Goal: Information Seeking & Learning: Learn about a topic

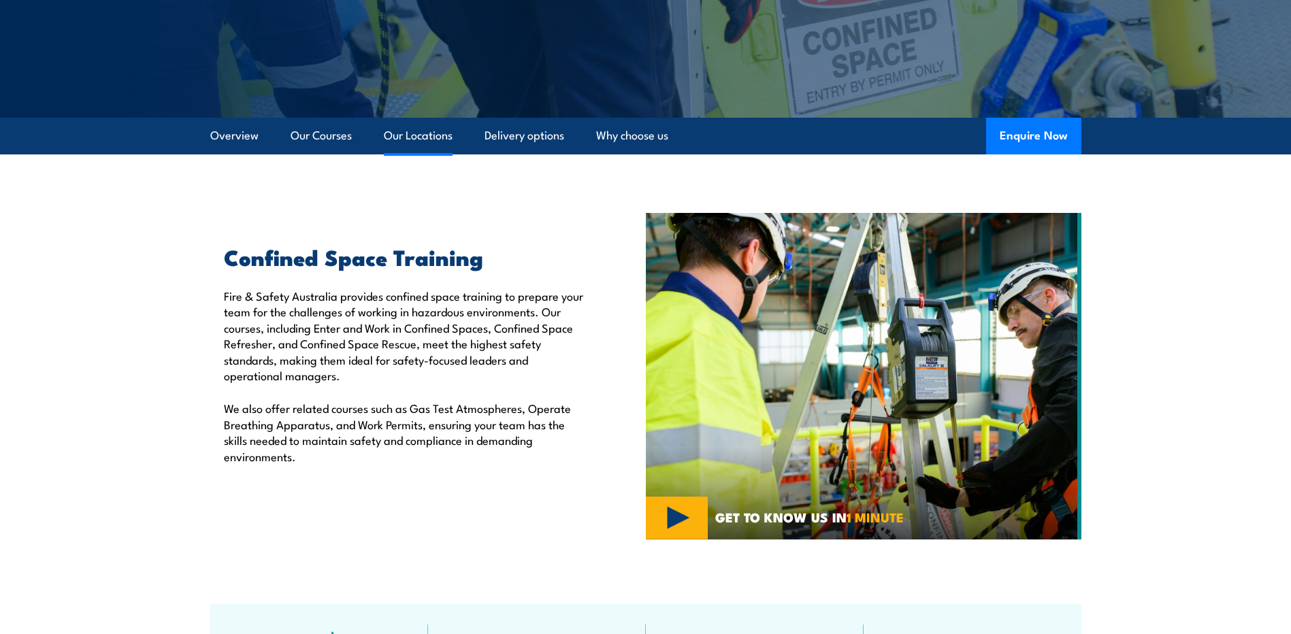
click at [433, 139] on link "Our Locations" at bounding box center [418, 136] width 69 height 36
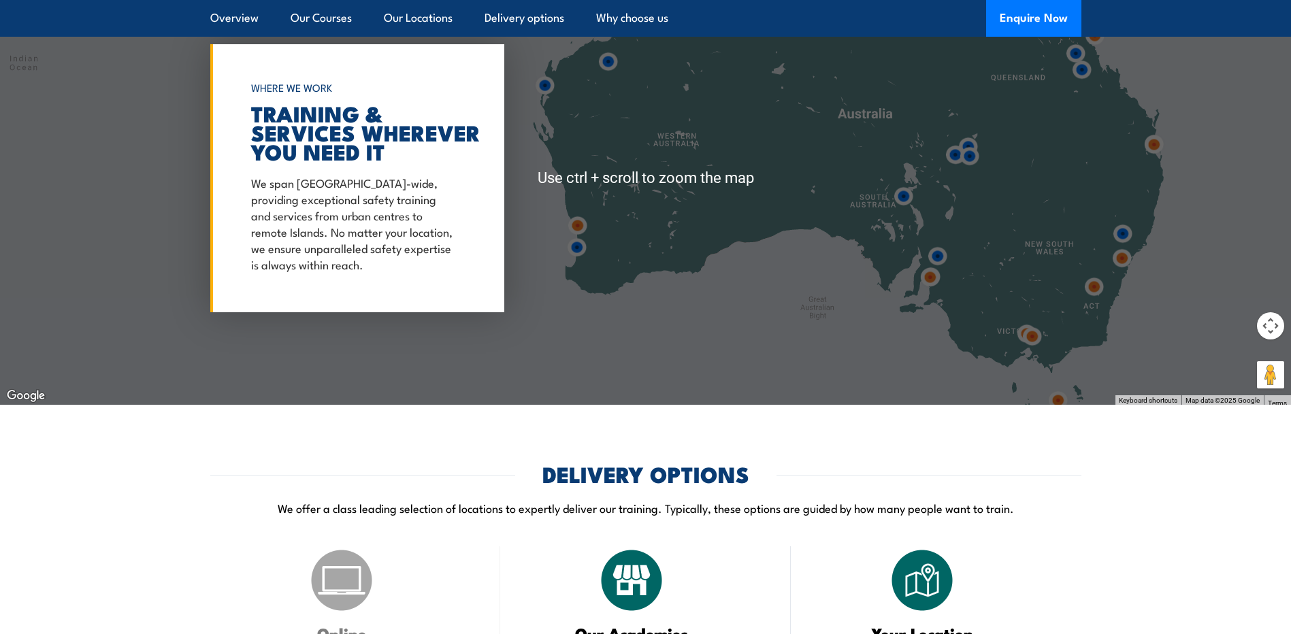
scroll to position [2038, 0]
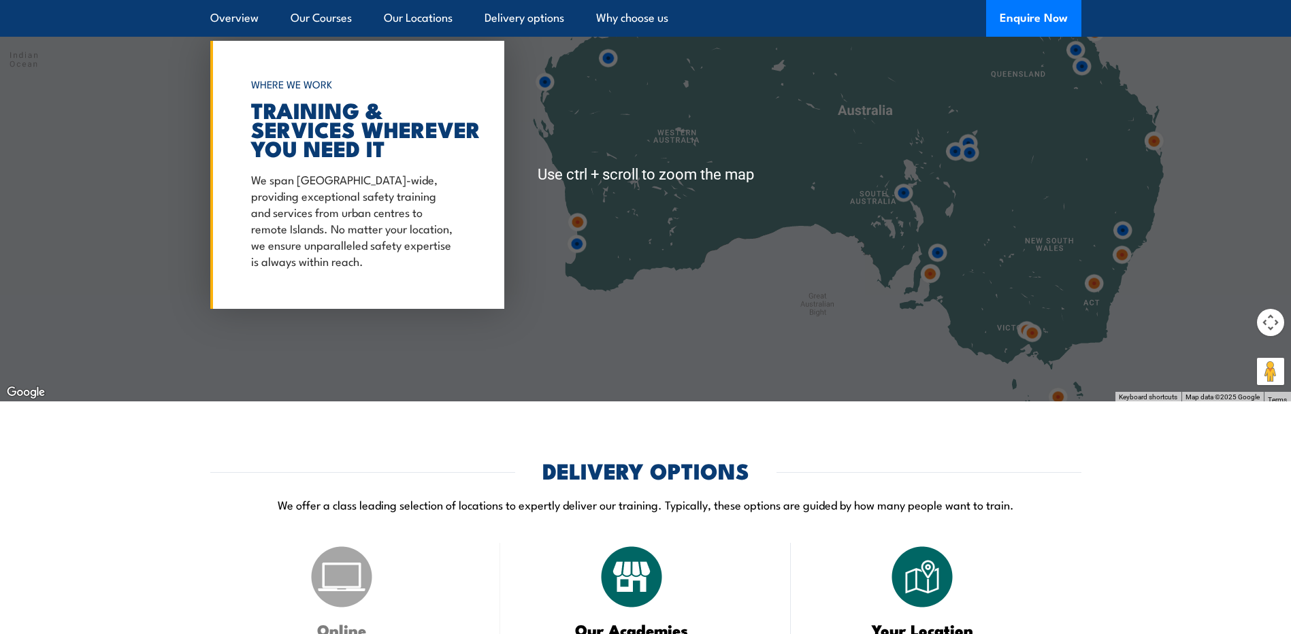
click at [1094, 297] on div at bounding box center [645, 174] width 1291 height 453
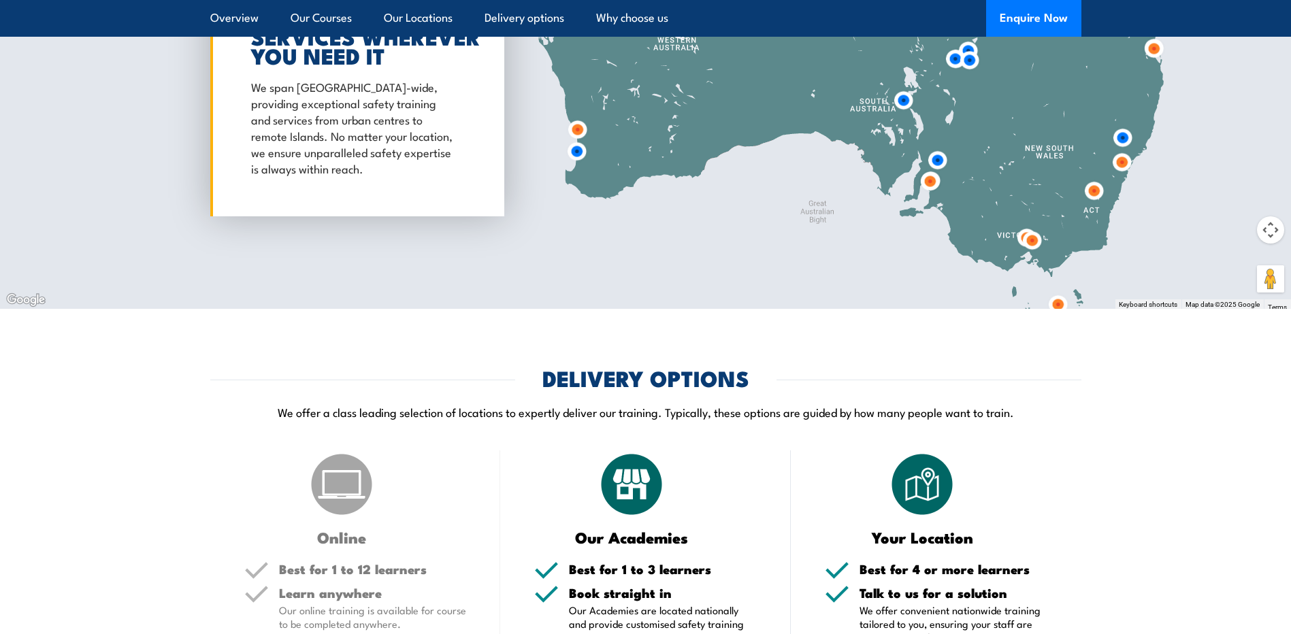
scroll to position [2106, 0]
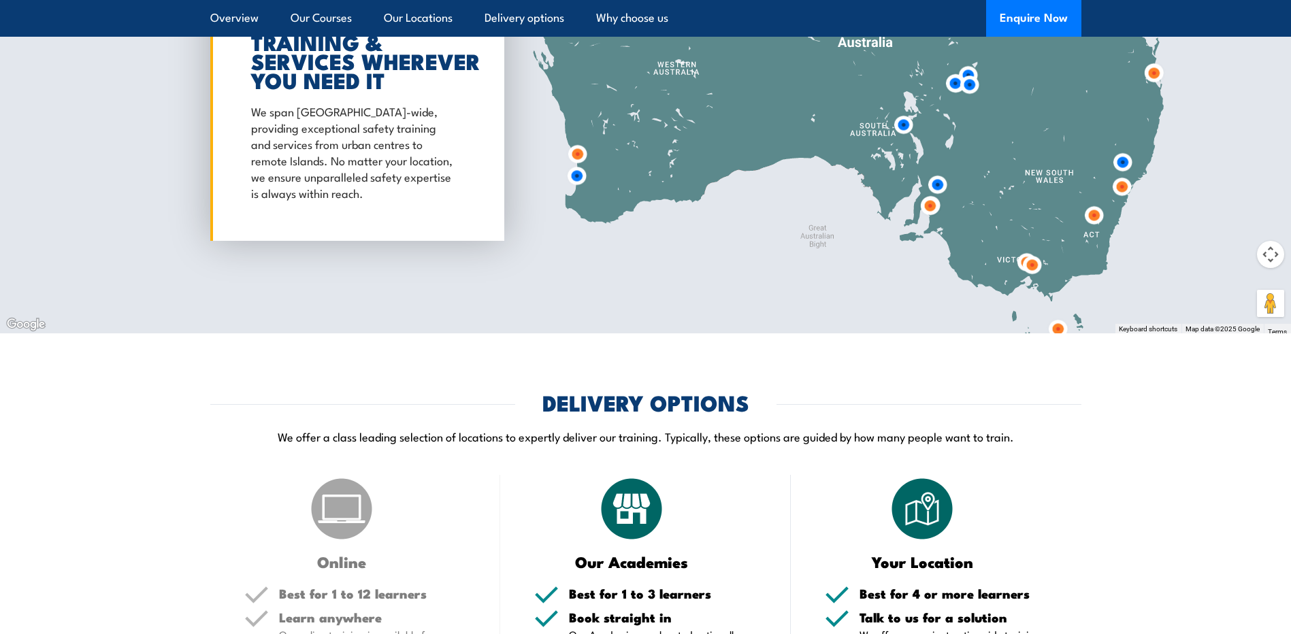
click at [1090, 219] on img at bounding box center [1093, 215] width 25 height 25
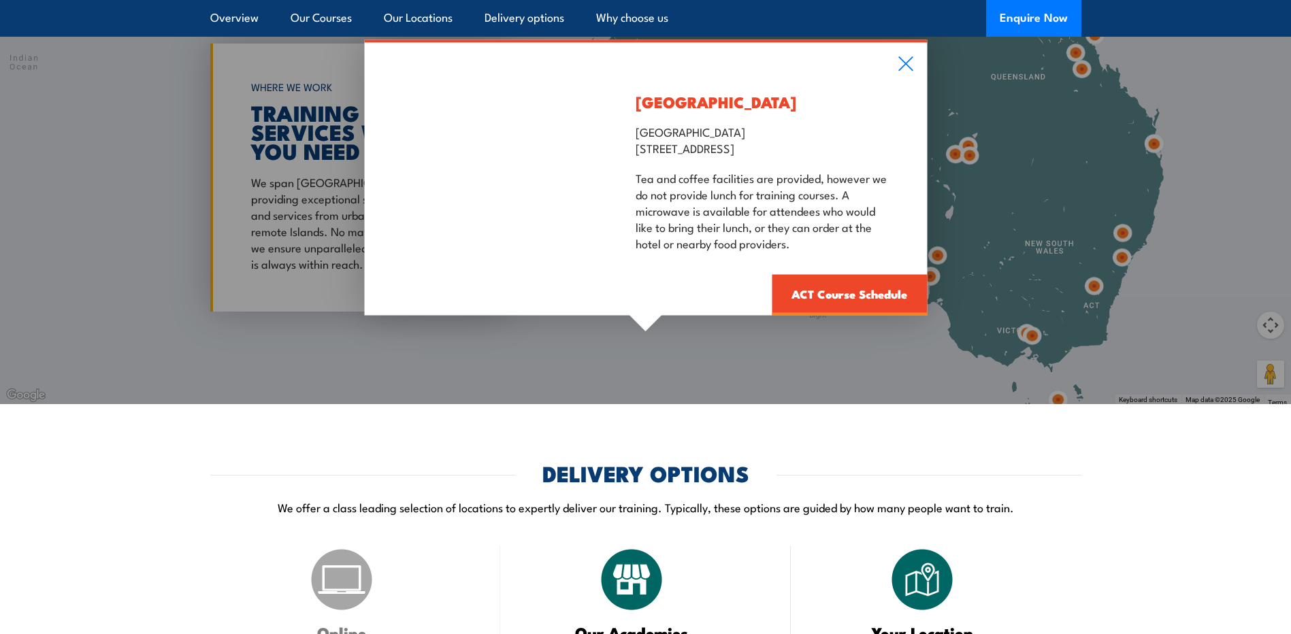
scroll to position [1970, 0]
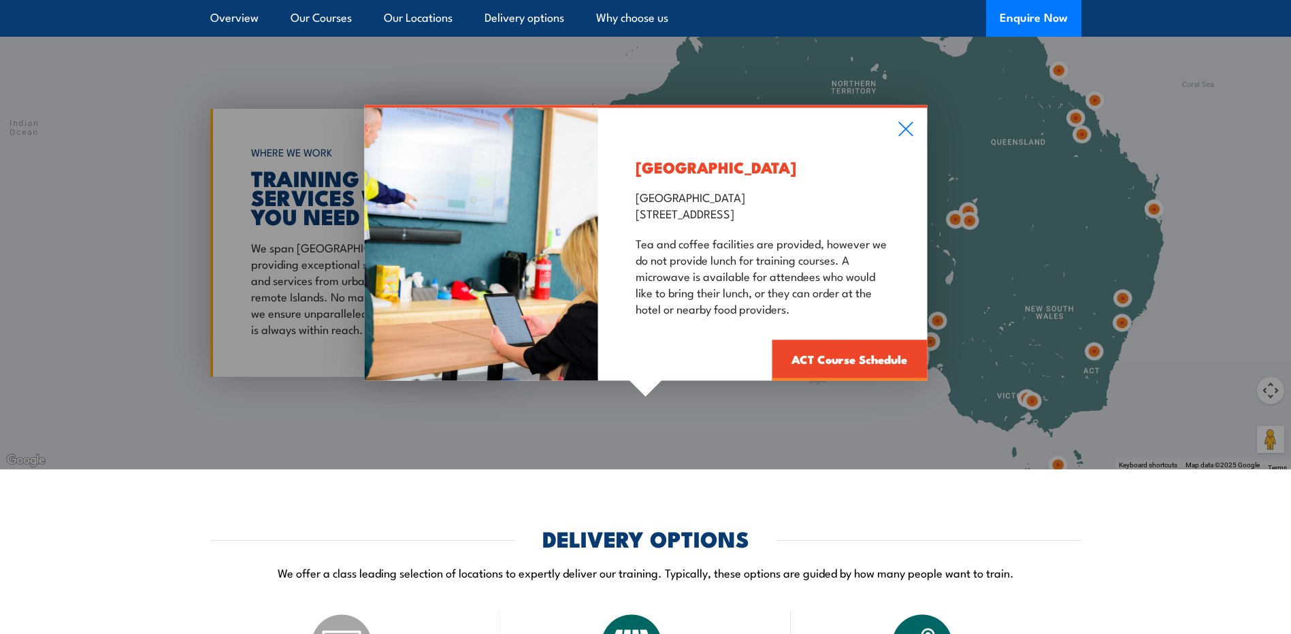
click at [915, 119] on div "Canberra Garden City Hotel Canberra 55 Jerrabomberra Ave, Narrabundah, ACT, 260…" at bounding box center [762, 244] width 329 height 273
click at [910, 125] on icon at bounding box center [905, 129] width 16 height 15
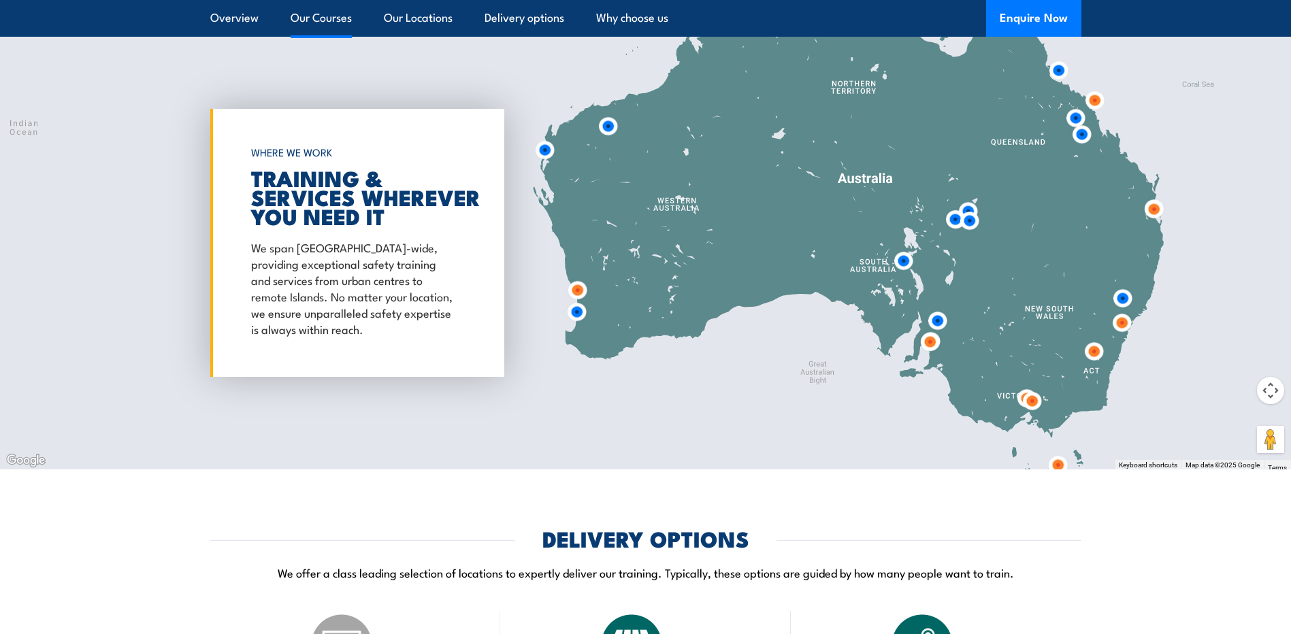
click at [333, 31] on link "Our Courses" at bounding box center [321, 18] width 61 height 36
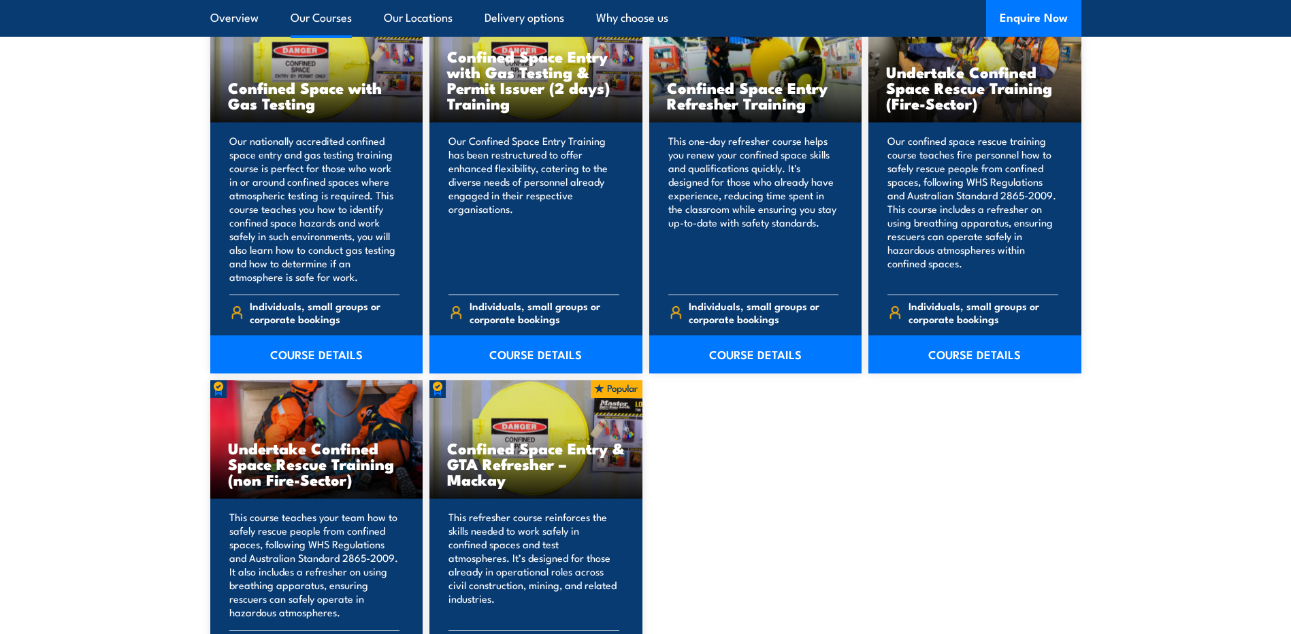
scroll to position [1168, 0]
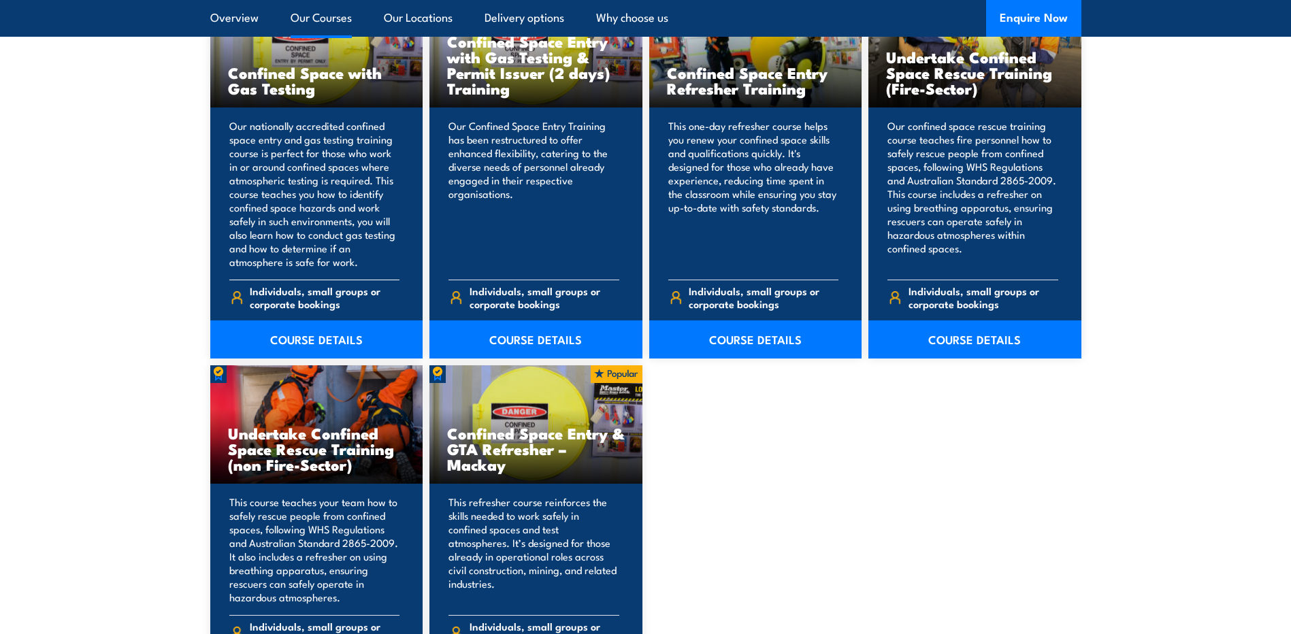
click at [299, 158] on p "Our nationally accredited confined space entry and gas testing training course …" at bounding box center [314, 194] width 171 height 150
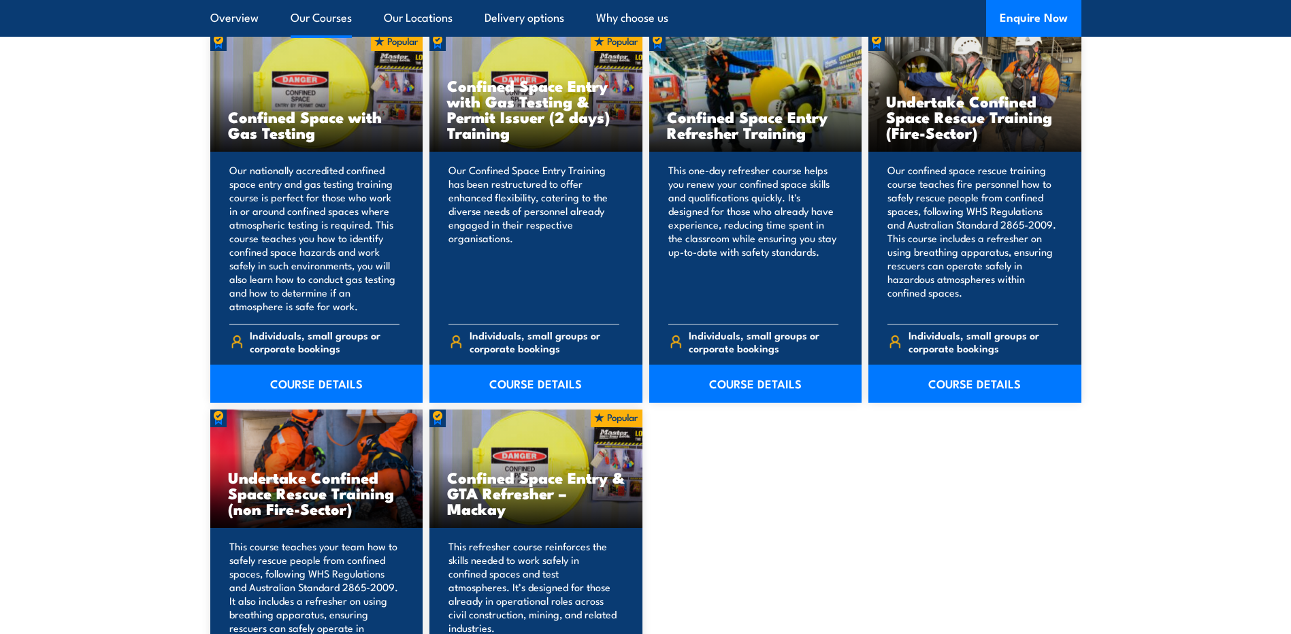
scroll to position [1100, 0]
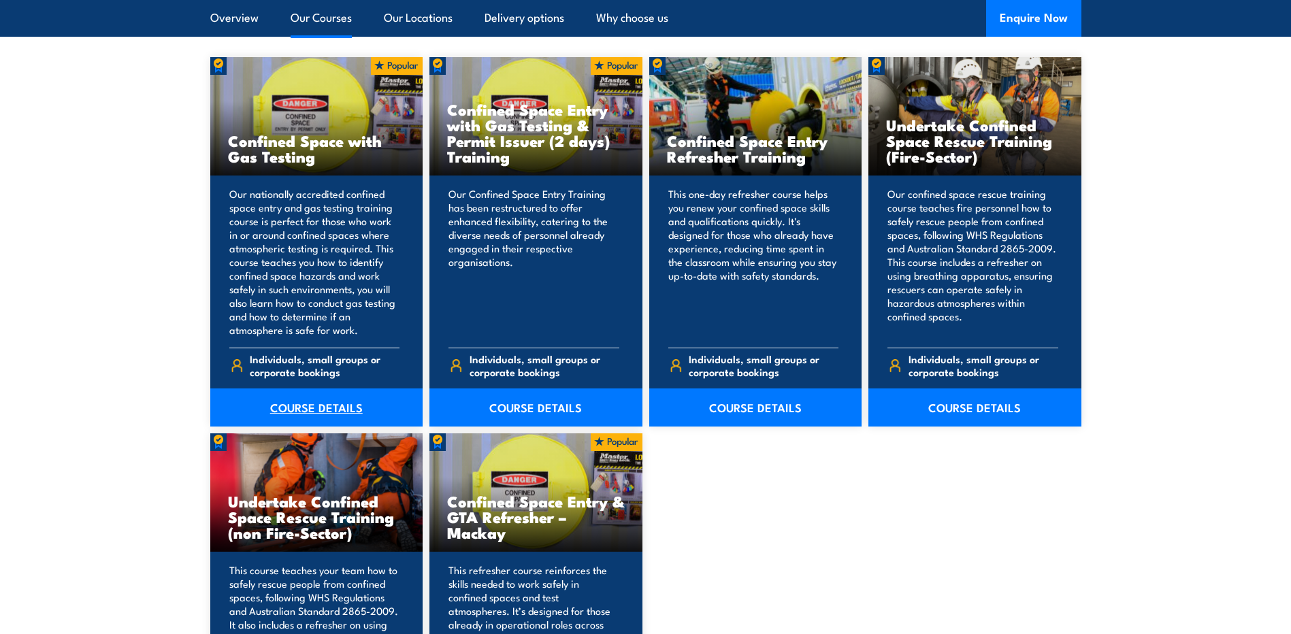
drag, startPoint x: 327, startPoint y: 410, endPoint x: 336, endPoint y: 410, distance: 9.5
click at [327, 410] on link "COURSE DETAILS" at bounding box center [316, 407] width 213 height 38
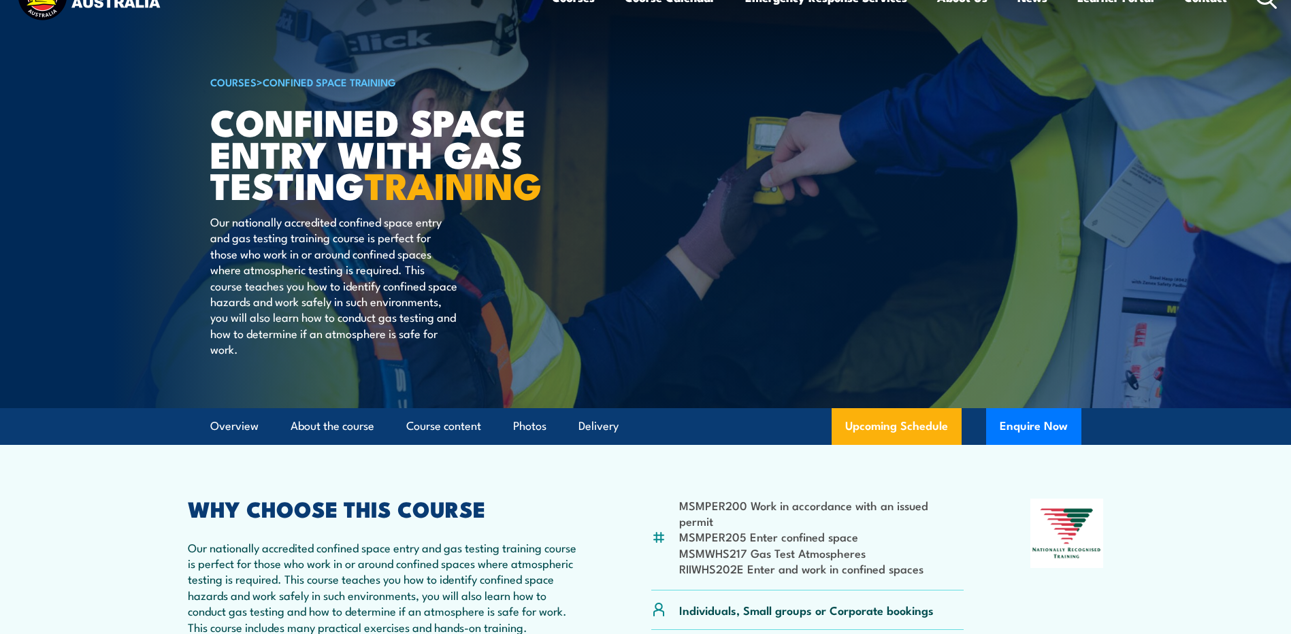
scroll to position [68, 0]
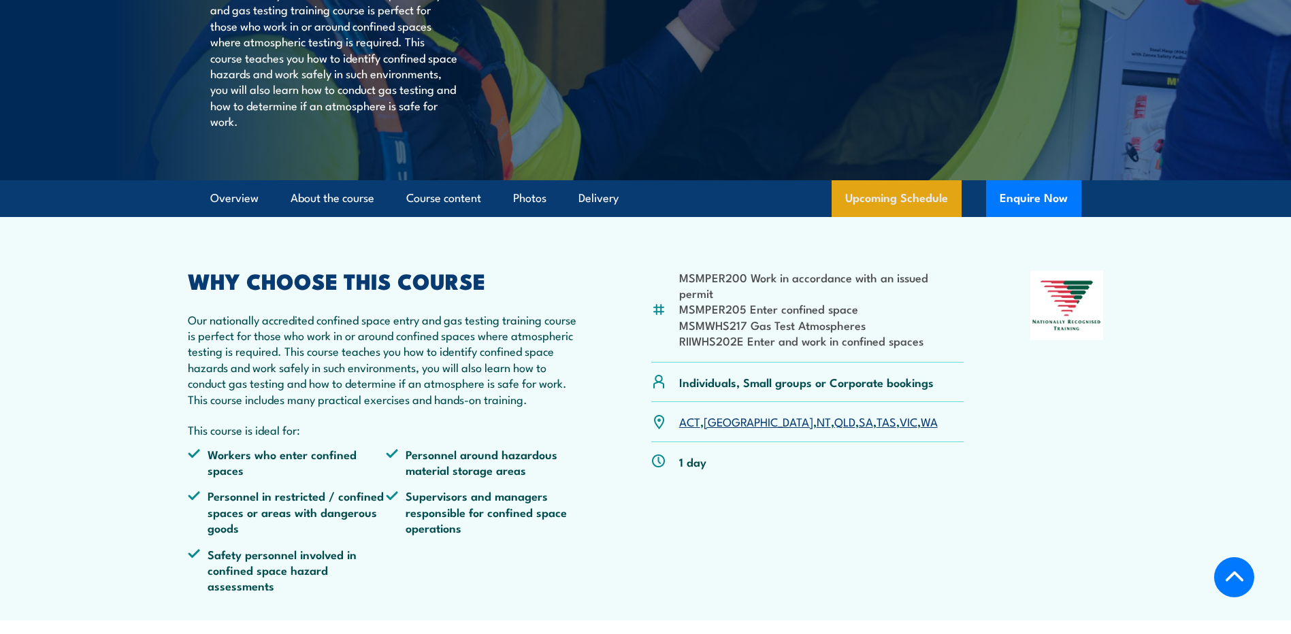
click at [929, 217] on link "Upcoming Schedule" at bounding box center [896, 198] width 130 height 37
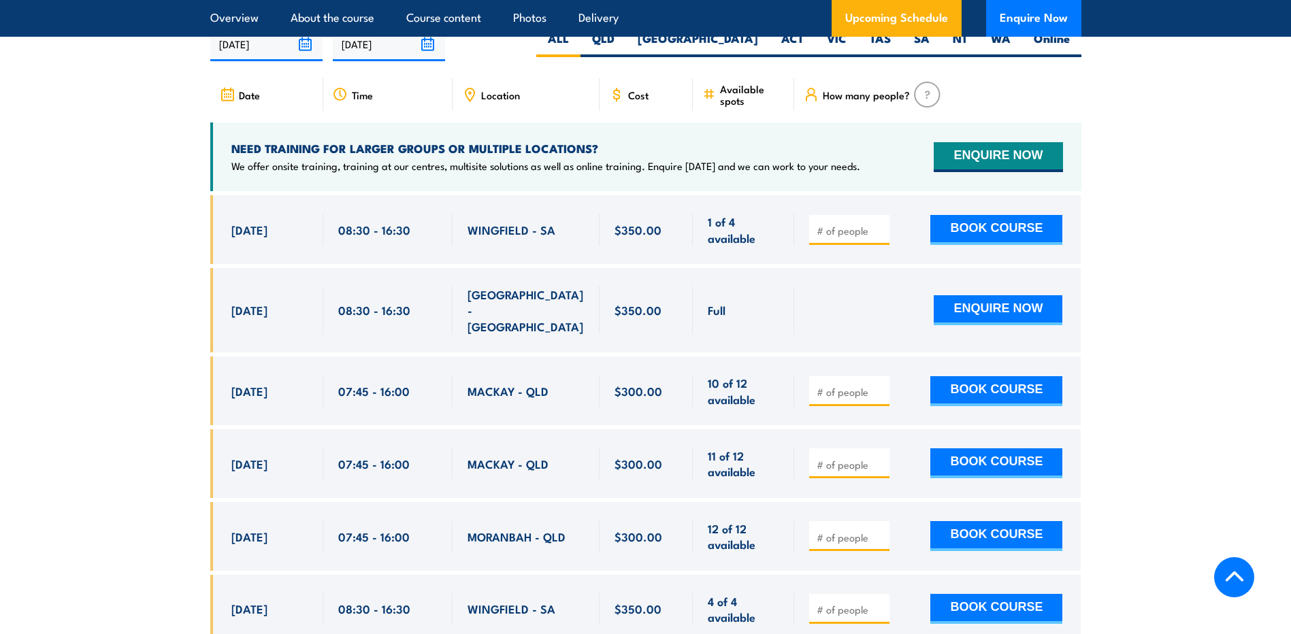
scroll to position [2311, 0]
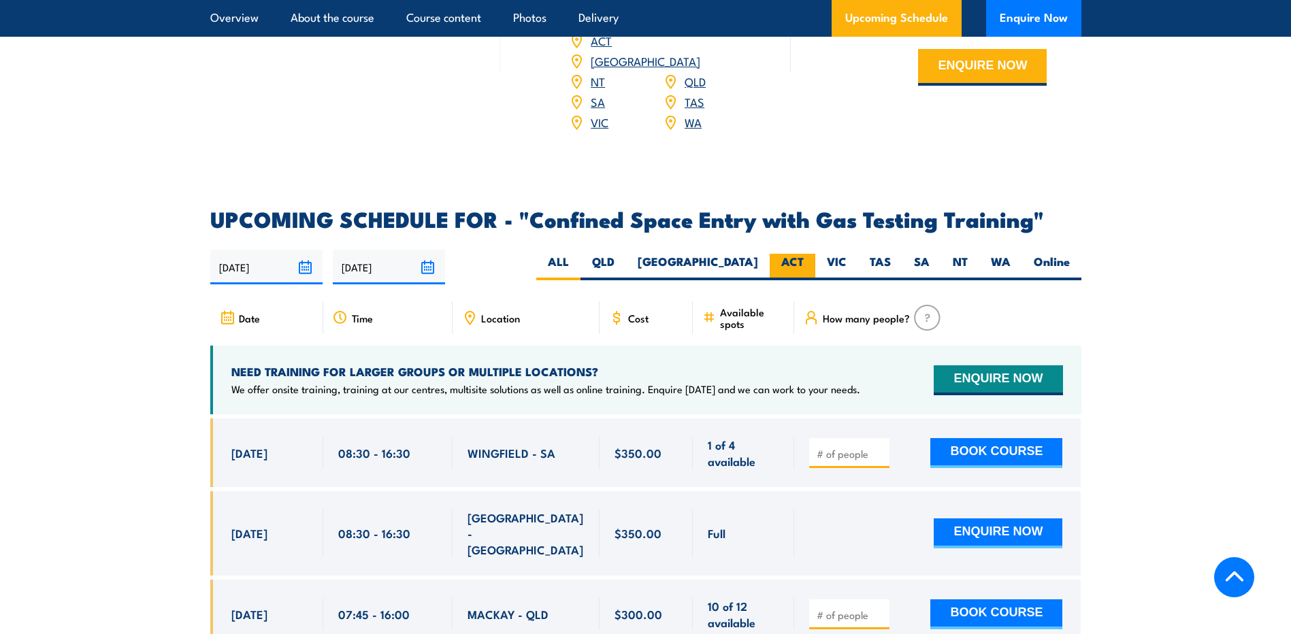
click at [794, 254] on label "ACT" at bounding box center [793, 267] width 46 height 27
click at [804, 254] on input "ACT" at bounding box center [808, 258] width 9 height 9
radio input "true"
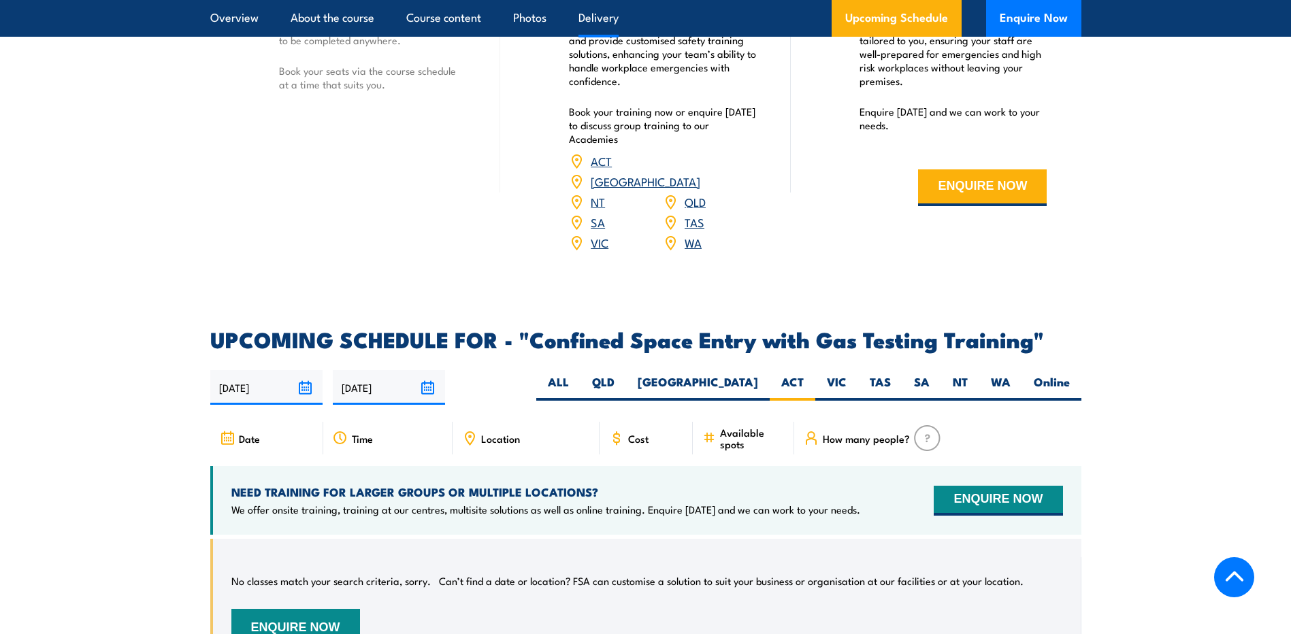
scroll to position [2174, 0]
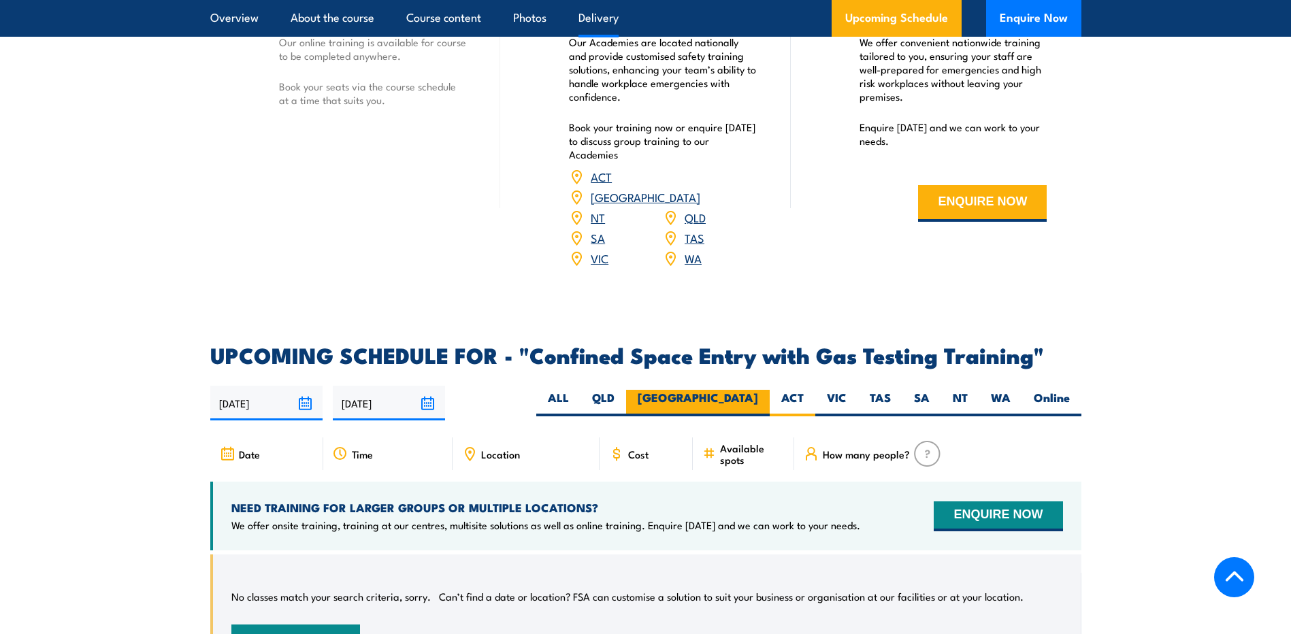
click at [750, 393] on label "[GEOGRAPHIC_DATA]" at bounding box center [698, 403] width 144 height 27
click at [758, 393] on input "[GEOGRAPHIC_DATA]" at bounding box center [762, 394] width 9 height 9
radio input "true"
